Goal: Transaction & Acquisition: Obtain resource

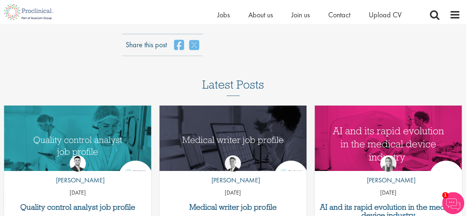
scroll to position [1106, 0]
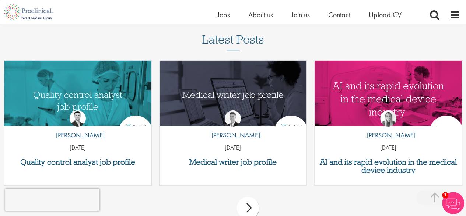
drag, startPoint x: 430, startPoint y: 33, endPoint x: 423, endPoint y: 31, distance: 7.1
click at [430, 33] on div "Latest Posts Quality control analyst job profile by Joshua Godden 14 Aug 25 Med…" at bounding box center [233, 129] width 466 height 192
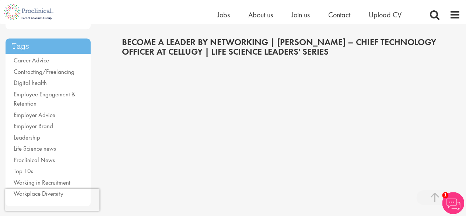
scroll to position [147, 0]
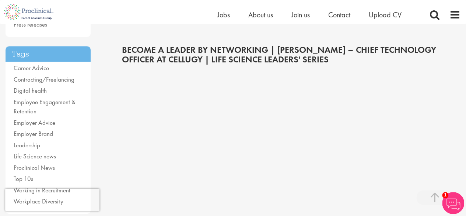
click at [448, 127] on div at bounding box center [291, 150] width 339 height 165
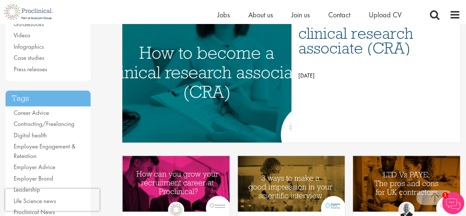
scroll to position [147, 0]
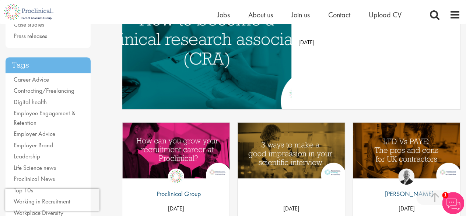
click at [108, 139] on div "Content types All content Quizzes Blogs Guidebooks Videos Infographics Case stu…" at bounding box center [58, 84] width 117 height 299
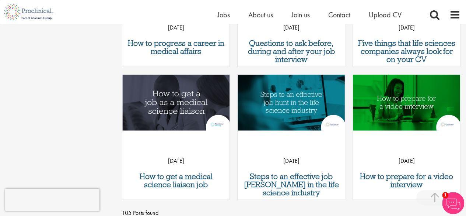
scroll to position [627, 0]
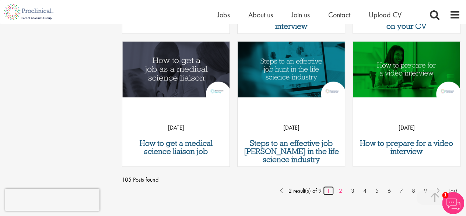
click at [329, 191] on link "1" at bounding box center [328, 190] width 11 height 9
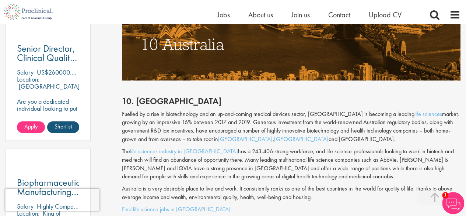
scroll to position [479, 0]
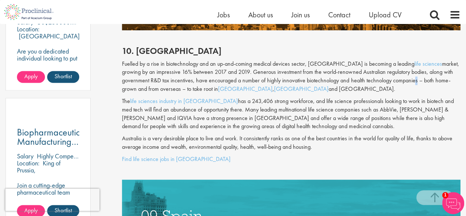
click at [386, 84] on p "Fuelled by a rise in biotechnology and an up-and-coming medical devices sector,…" at bounding box center [291, 77] width 339 height 34
click at [339, 100] on p "The life sciences industry in Australia has a 243,406 strong workforce, and lif…" at bounding box center [291, 114] width 339 height 34
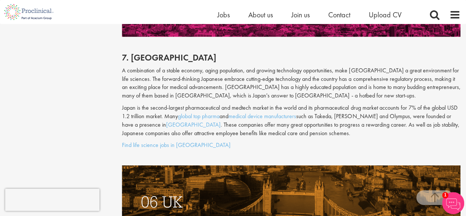
scroll to position [1217, 0]
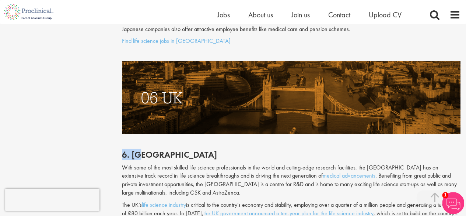
drag, startPoint x: 123, startPoint y: 139, endPoint x: 173, endPoint y: 140, distance: 50.2
click at [188, 163] on p "With some of the most skilled life science professionals in the world and cutti…" at bounding box center [291, 180] width 339 height 34
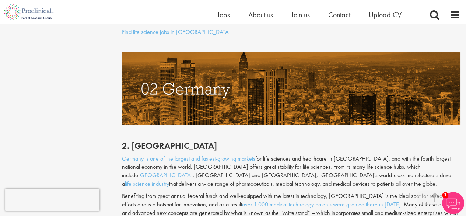
scroll to position [2199, 0]
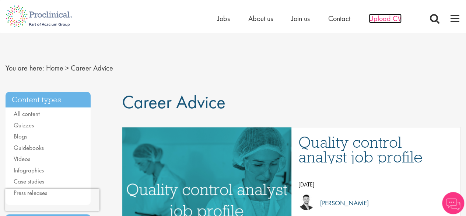
click at [372, 18] on span "Upload CV" at bounding box center [385, 19] width 33 height 10
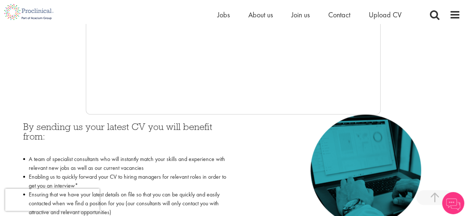
scroll to position [295, 0]
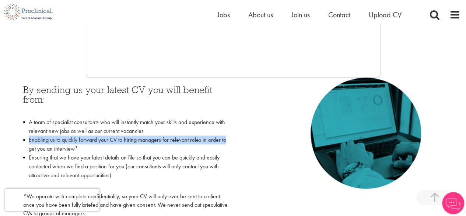
click at [229, 136] on div "By sending us your latest CV you will benefit from: A team of specialist consul…" at bounding box center [126, 149] width 216 height 144
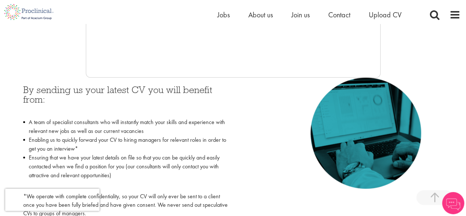
click at [264, 155] on div "By sending us your latest CV you will benefit from: A team of specialist consul…" at bounding box center [233, 149] width 431 height 144
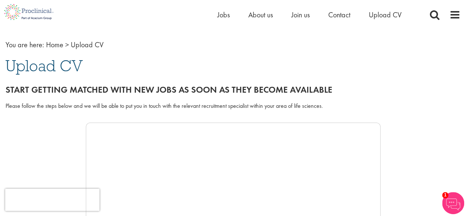
scroll to position [0, 0]
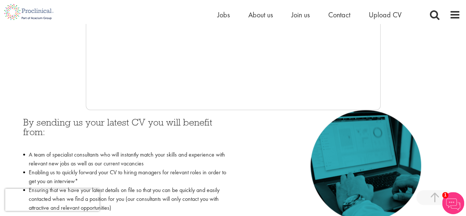
scroll to position [184, 0]
